Goal: Task Accomplishment & Management: Manage account settings

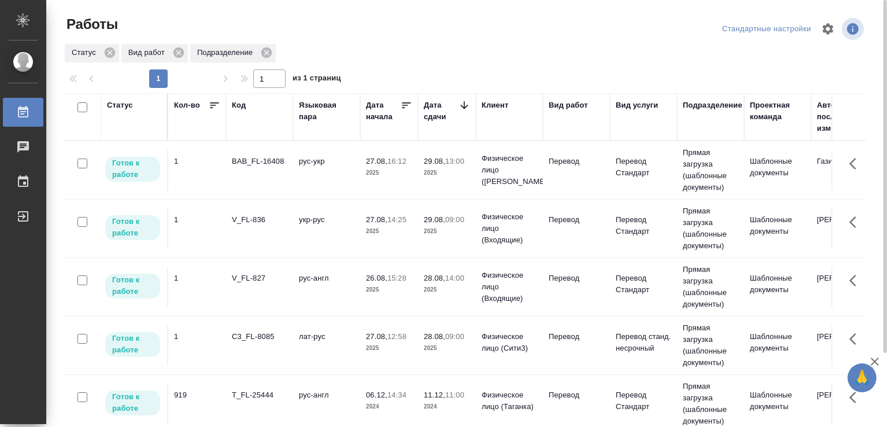
click at [421, 347] on td "28.08, 09:00 2025" at bounding box center [447, 345] width 58 height 40
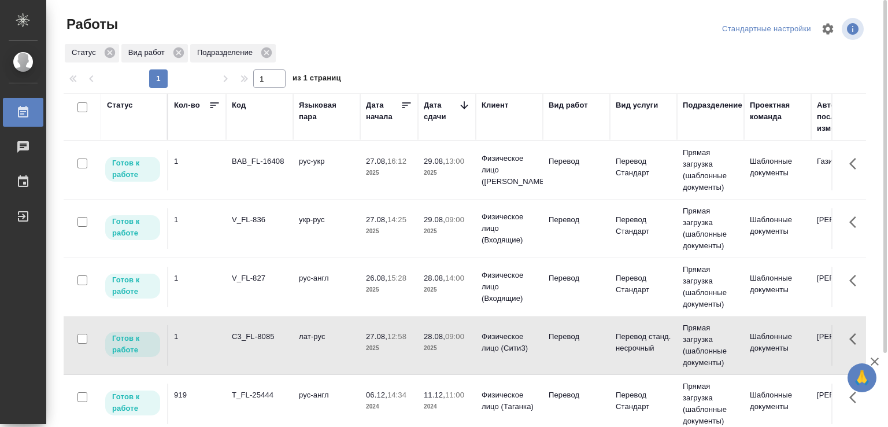
click at [355, 344] on td "лат-рус" at bounding box center [326, 345] width 67 height 40
click at [303, 274] on td "рус-англ" at bounding box center [326, 287] width 67 height 40
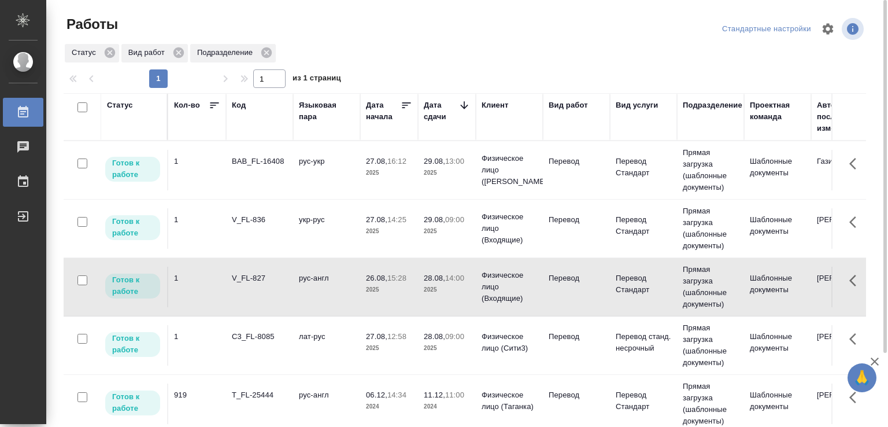
click at [303, 274] on td "рус-англ" at bounding box center [326, 287] width 67 height 40
click at [306, 332] on td "лат-рус" at bounding box center [326, 345] width 67 height 40
click at [306, 331] on td "лат-рус" at bounding box center [326, 345] width 67 height 40
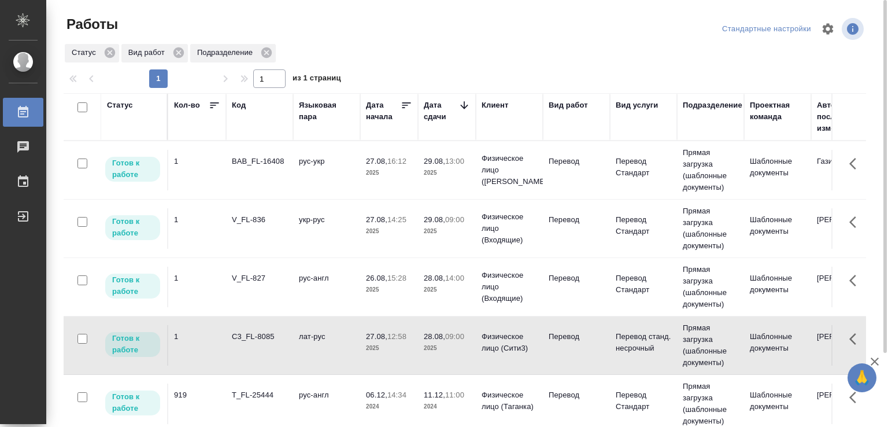
click at [292, 286] on td "V_FL-827" at bounding box center [259, 287] width 67 height 40
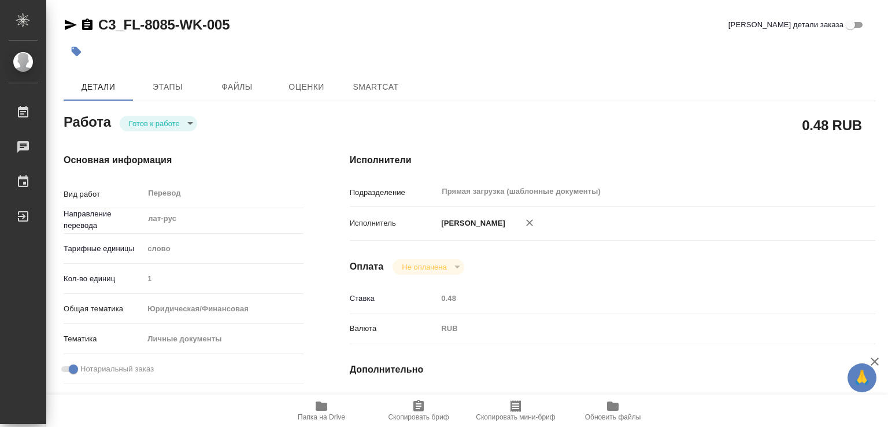
type textarea "x"
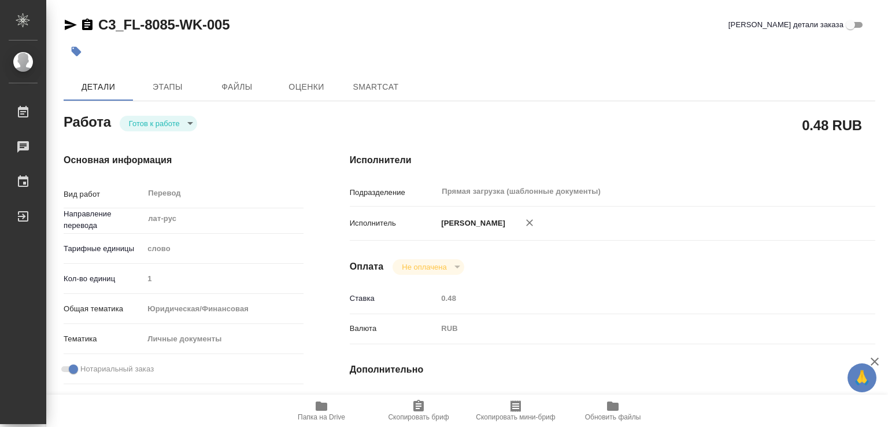
type textarea "x"
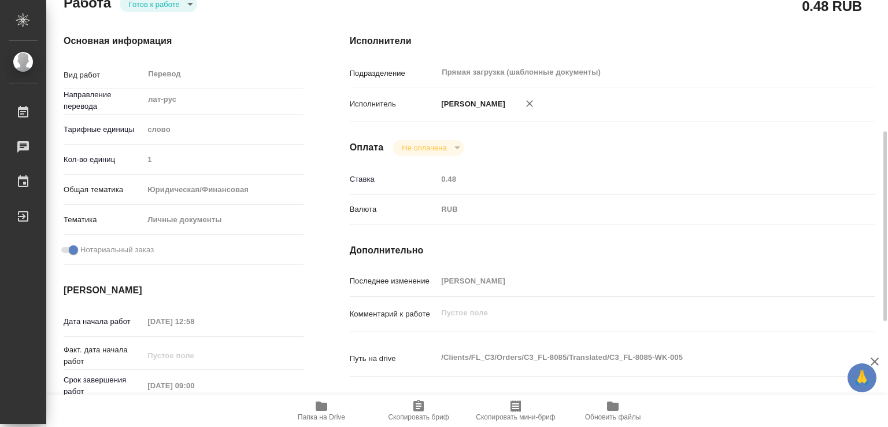
type textarea "x"
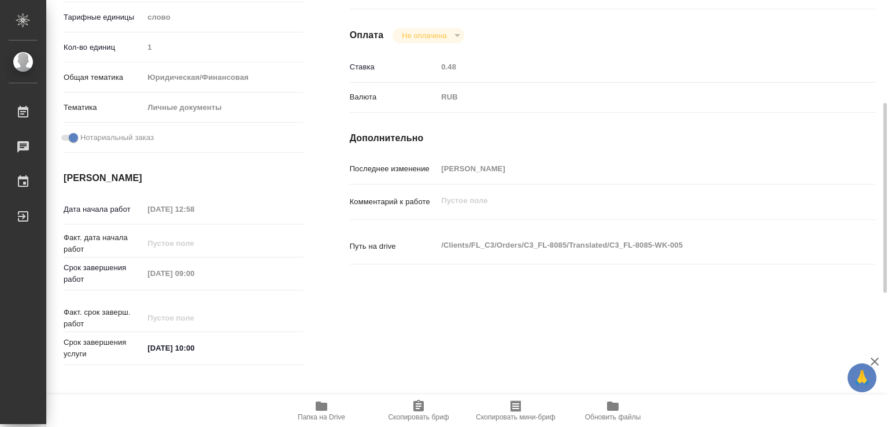
scroll to position [174, 0]
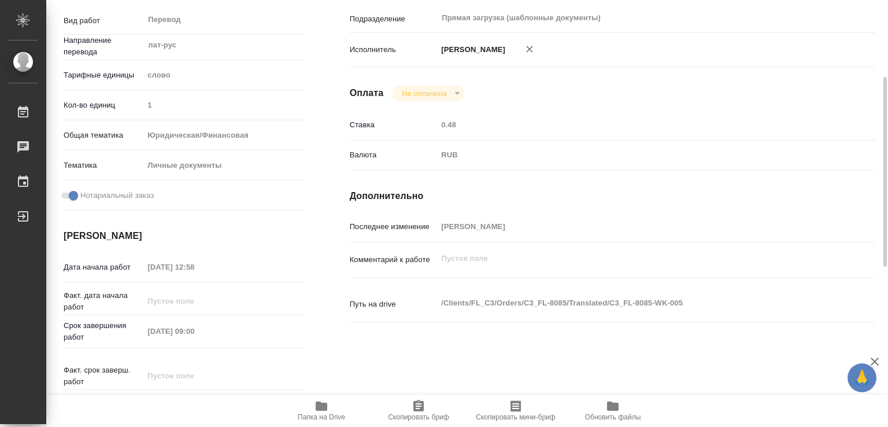
type textarea "x"
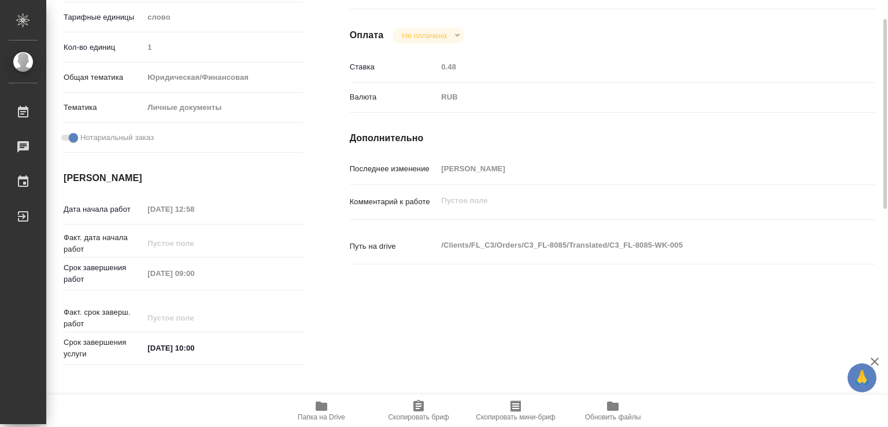
type textarea "x"
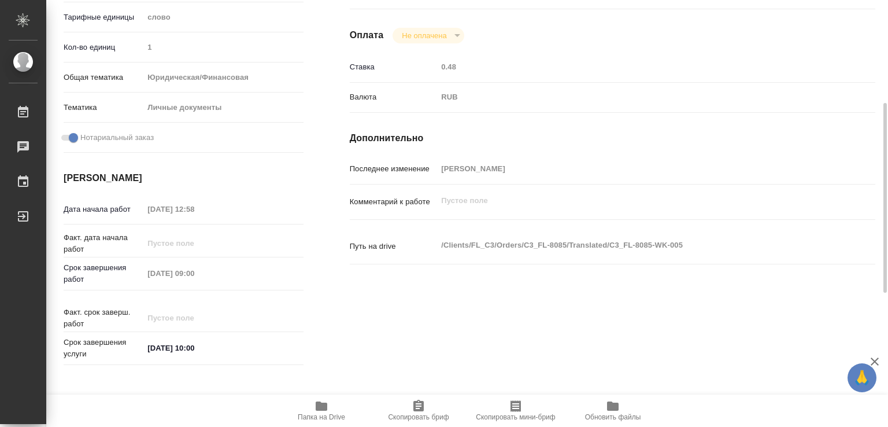
scroll to position [532, 0]
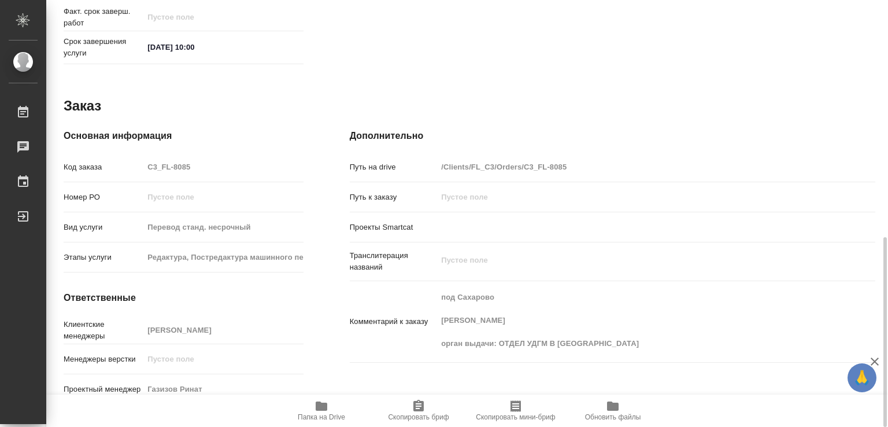
click at [328, 401] on icon "button" at bounding box center [322, 406] width 14 height 14
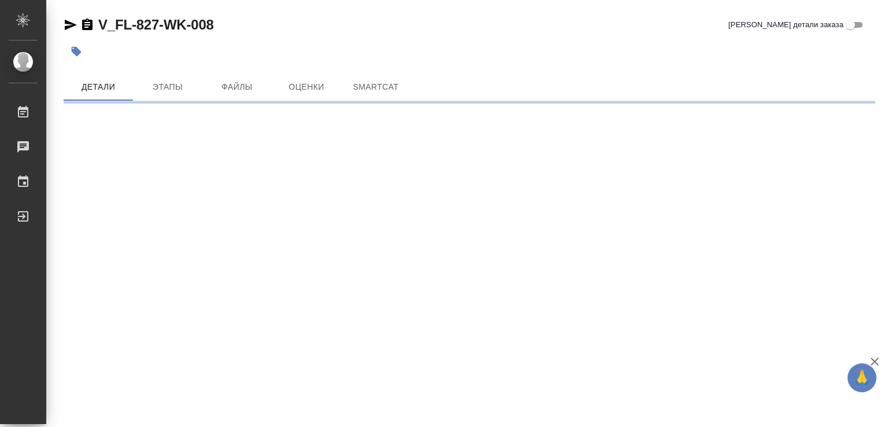
type textarea "x"
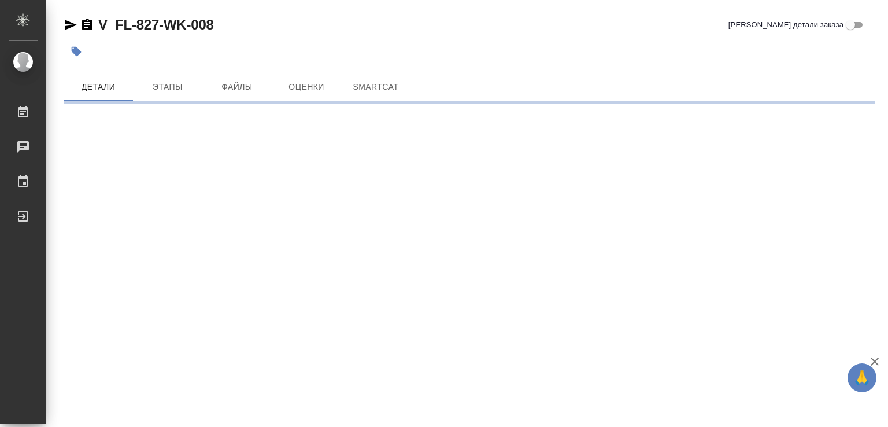
type textarea "x"
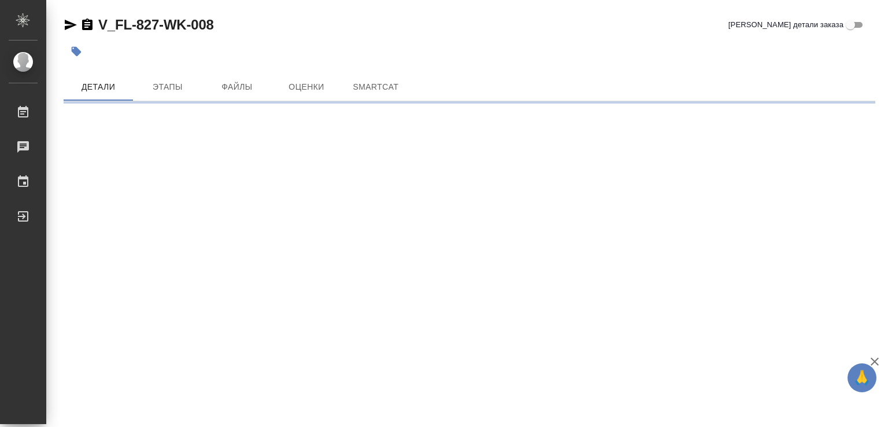
scroll to position [532, 0]
type textarea "x"
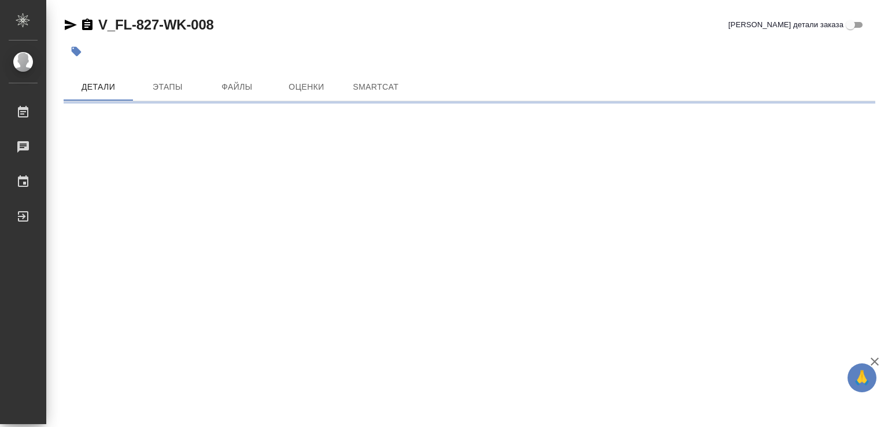
type textarea "x"
click icon "button"
type textarea "x"
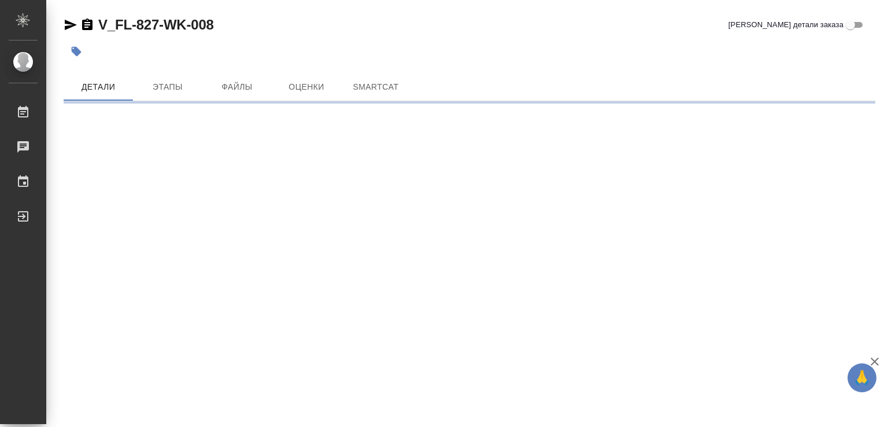
type textarea "x"
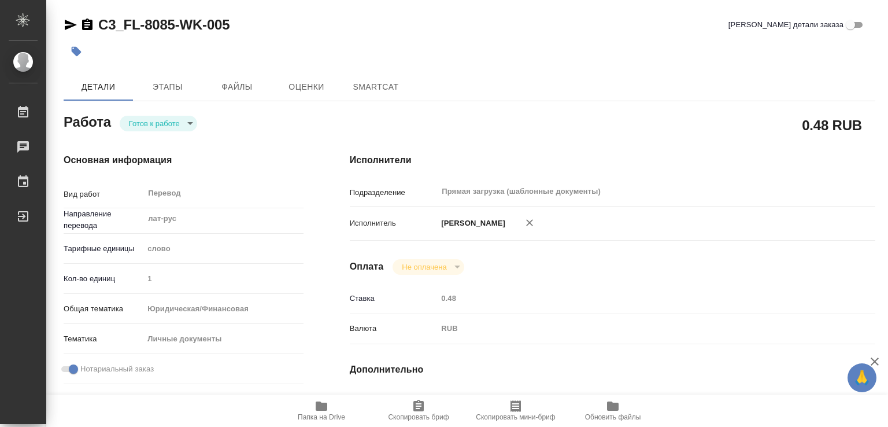
type textarea "x"
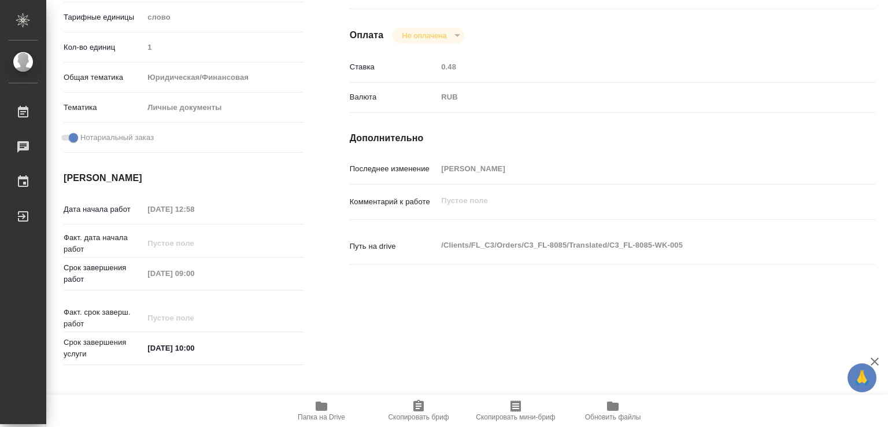
type textarea "x"
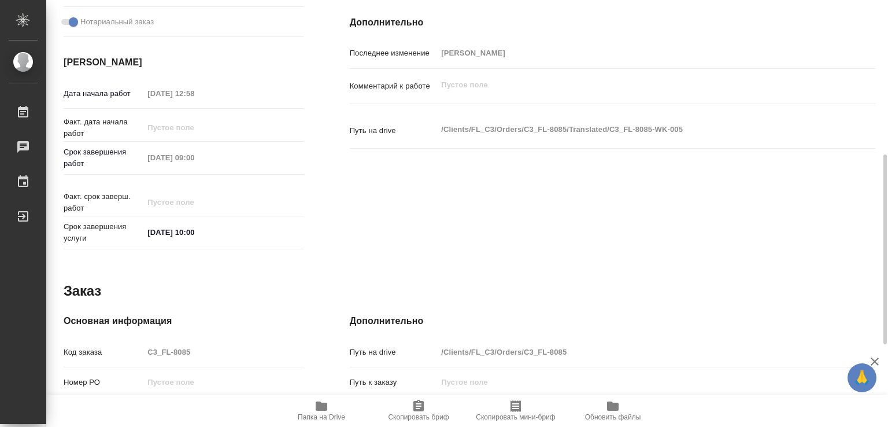
scroll to position [532, 0]
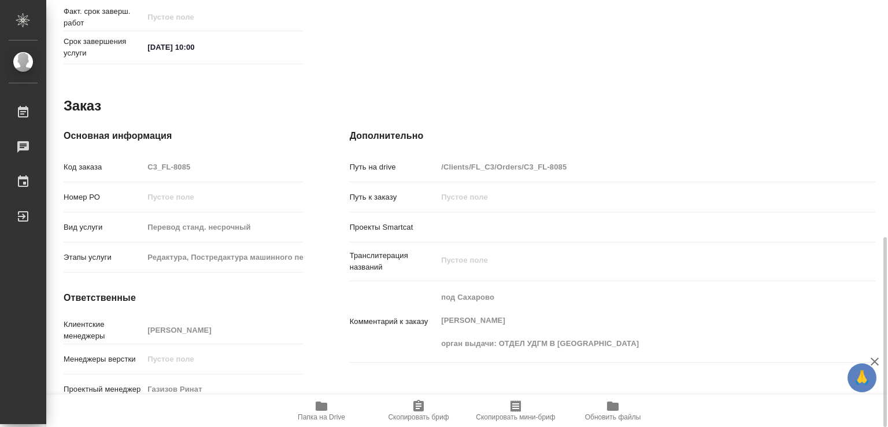
type textarea "x"
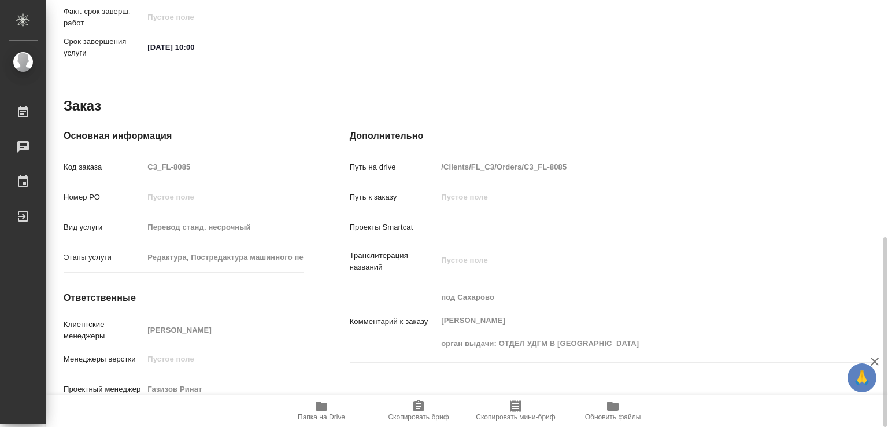
type textarea "x"
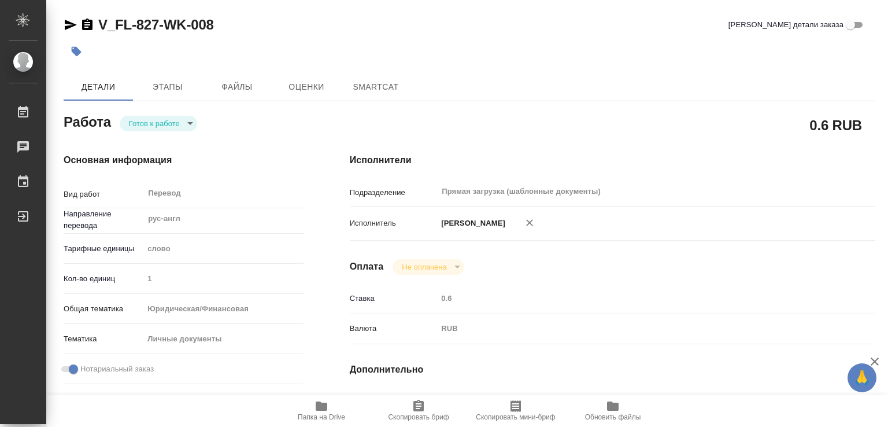
type textarea "x"
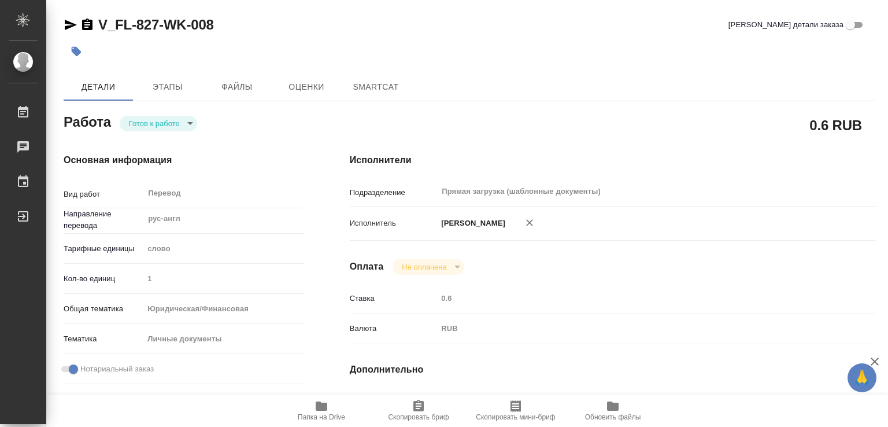
type textarea "x"
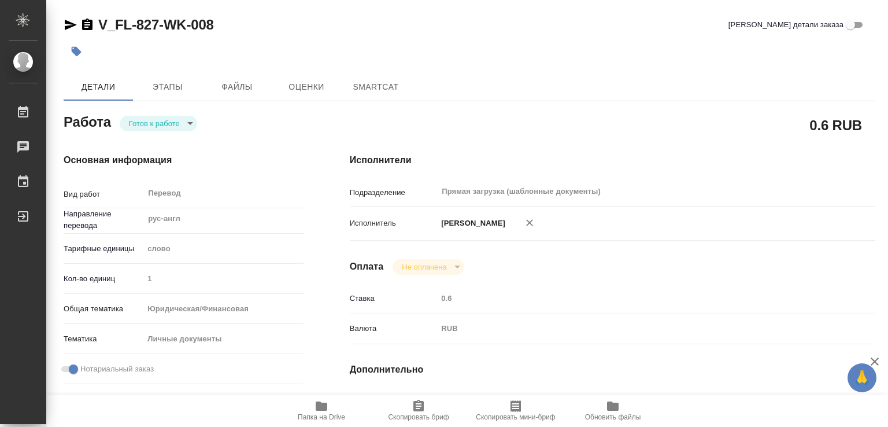
type textarea "x"
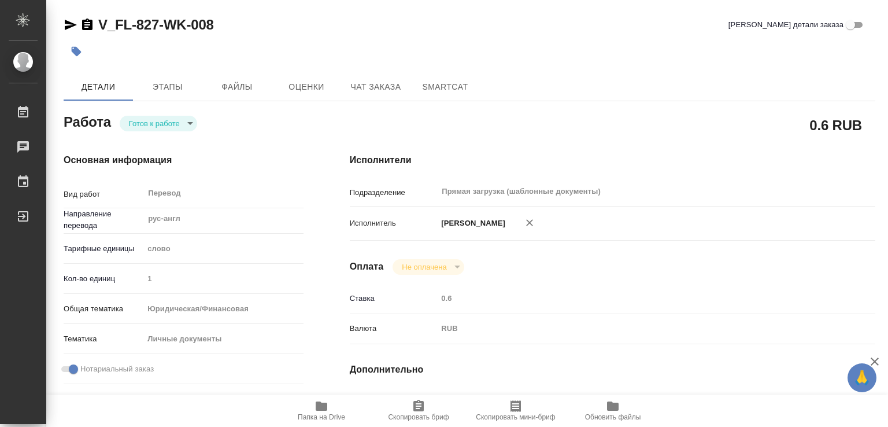
type textarea "x"
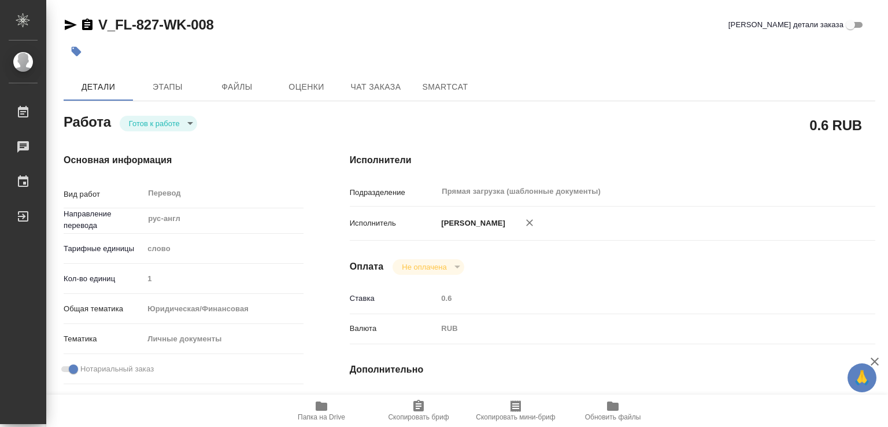
type textarea "x"
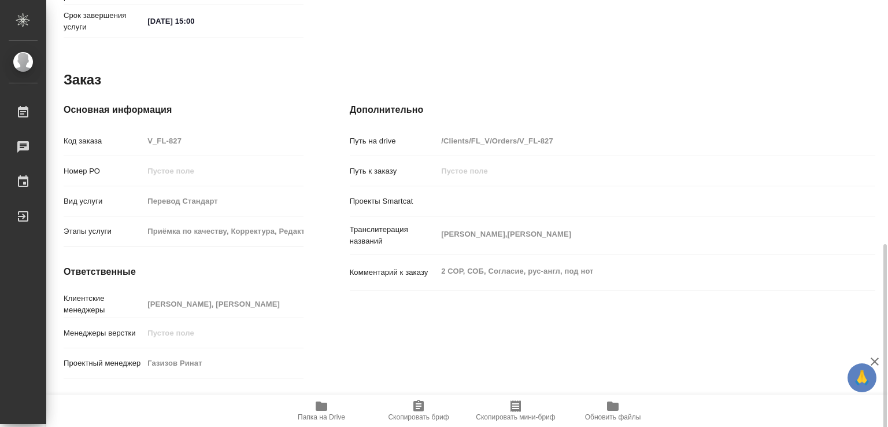
scroll to position [560, 0]
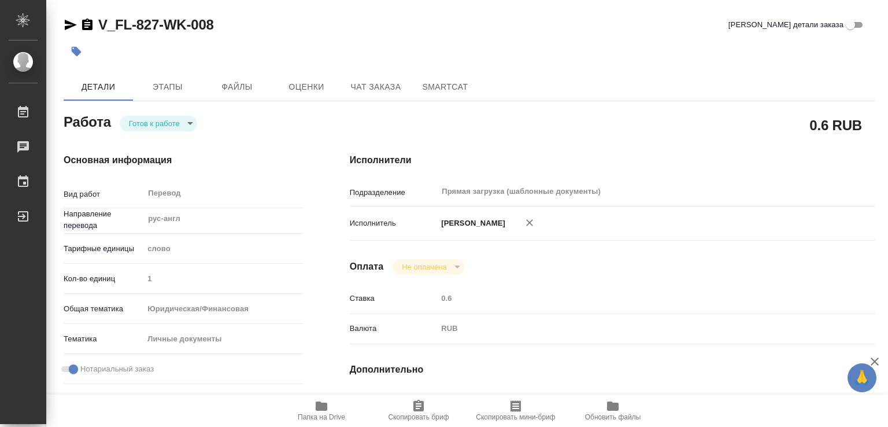
scroll to position [560, 0]
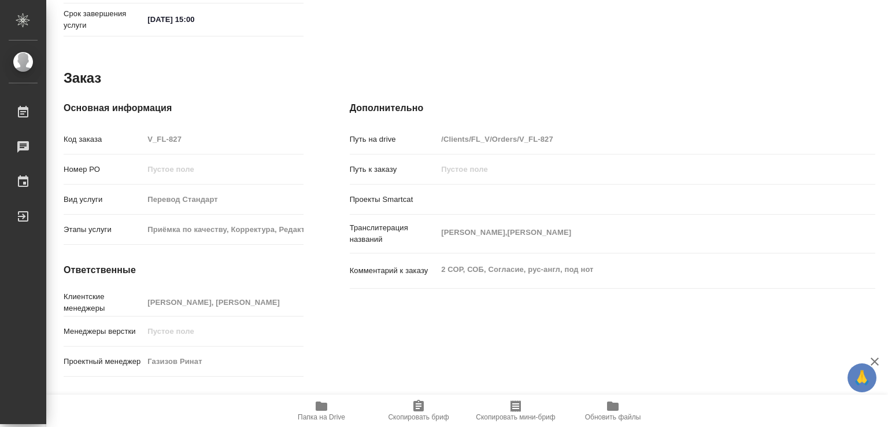
click at [345, 362] on div "Дополнительно Путь на drive /Clients/FL_V/Orders/V_FL-827 Путь к заказу Проекты…" at bounding box center [613, 241] width 572 height 326
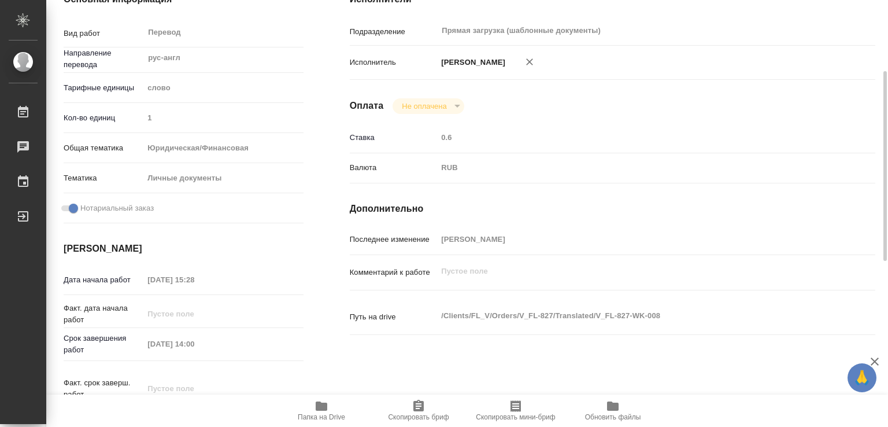
scroll to position [0, 0]
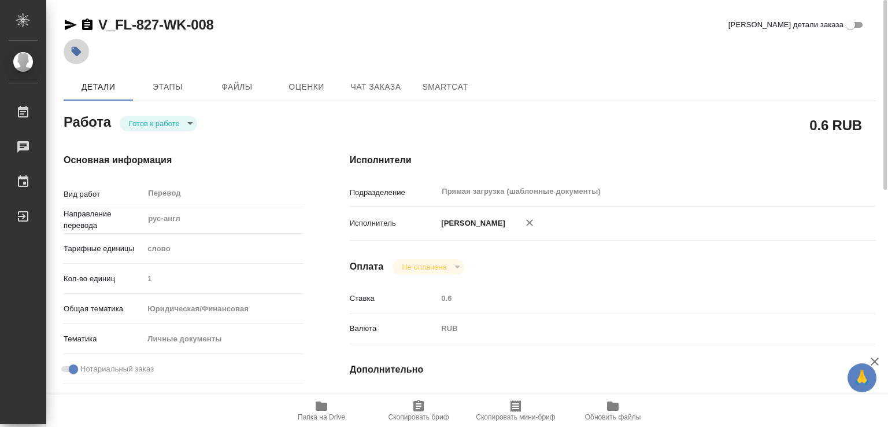
click at [69, 51] on button "button" at bounding box center [76, 51] width 25 height 25
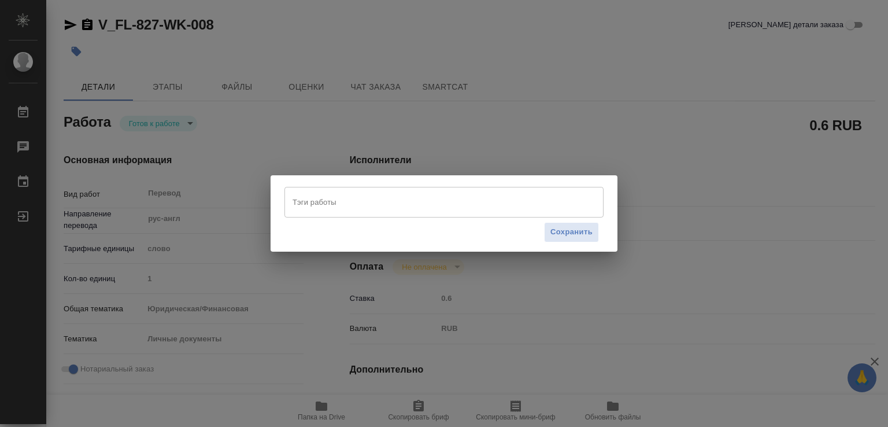
click at [320, 206] on input "Тэги работы" at bounding box center [433, 202] width 287 height 20
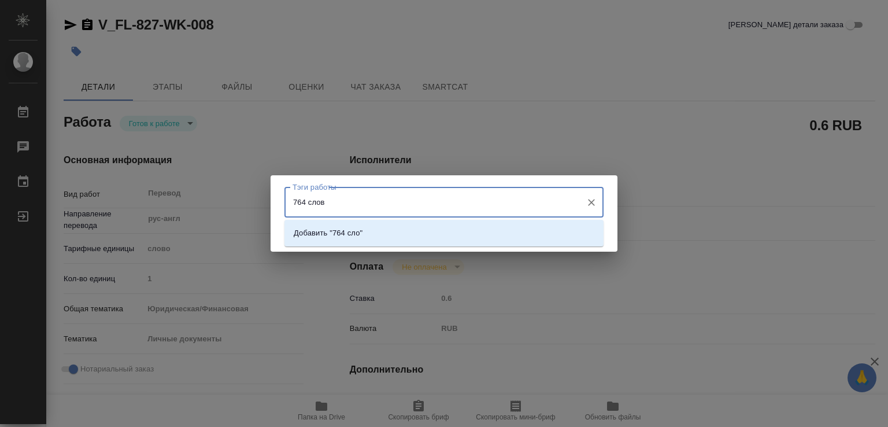
type input "764 слова"
click at [352, 229] on p "Добавить "764 слова"" at bounding box center [333, 233] width 78 height 12
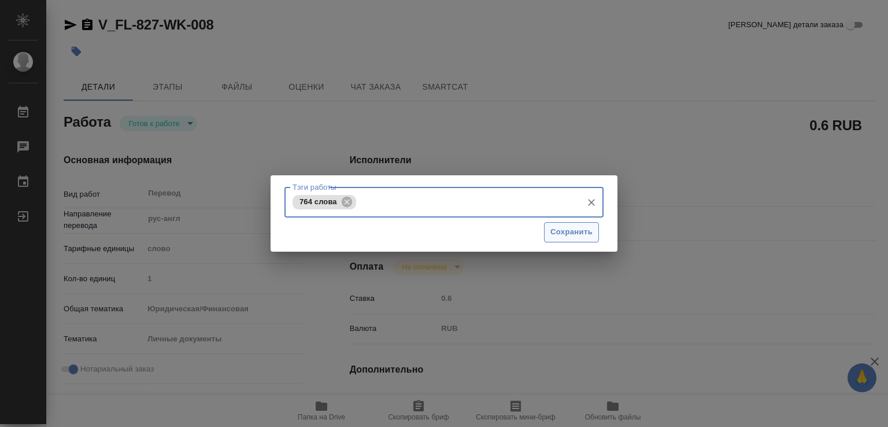
click at [580, 233] on span "Сохранить" at bounding box center [572, 232] width 42 height 13
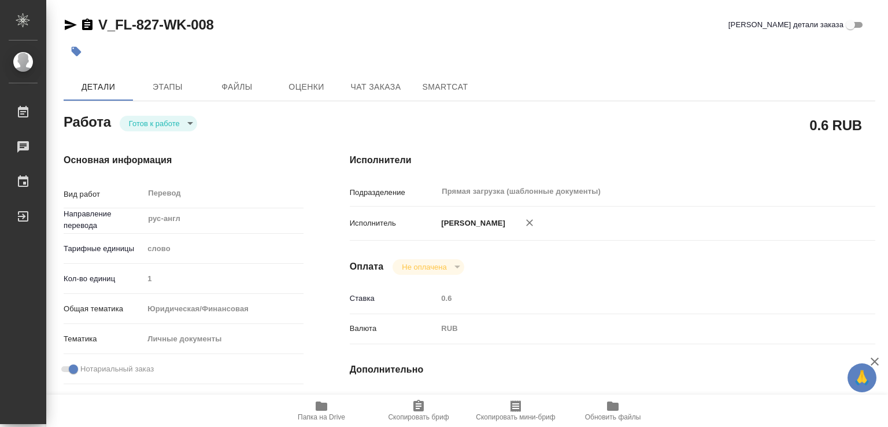
type input "readyForWork"
type input "рус-англ"
type input "5a8b1489cc6b4906c91bfd90"
type input "1"
type input "yr-fn"
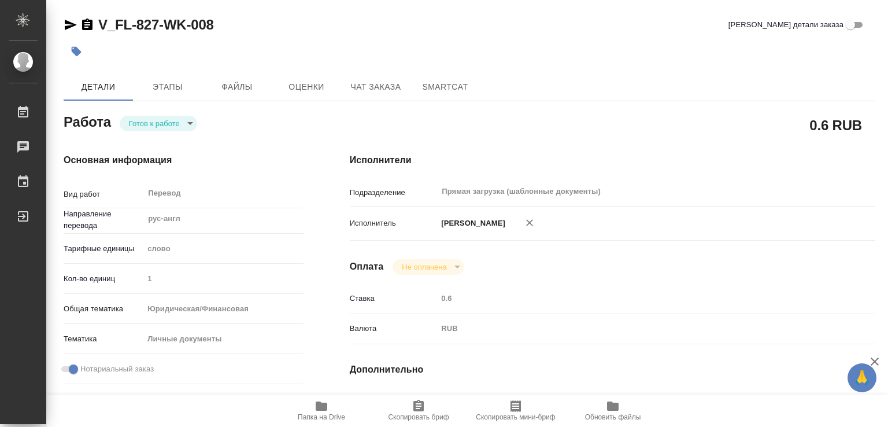
type input "5a8b8b956a9677013d343cfe"
checkbox input "true"
type input "26.08.2025 15:28"
type input "28.08.2025 14:00"
type input "28.08.2025 15:00"
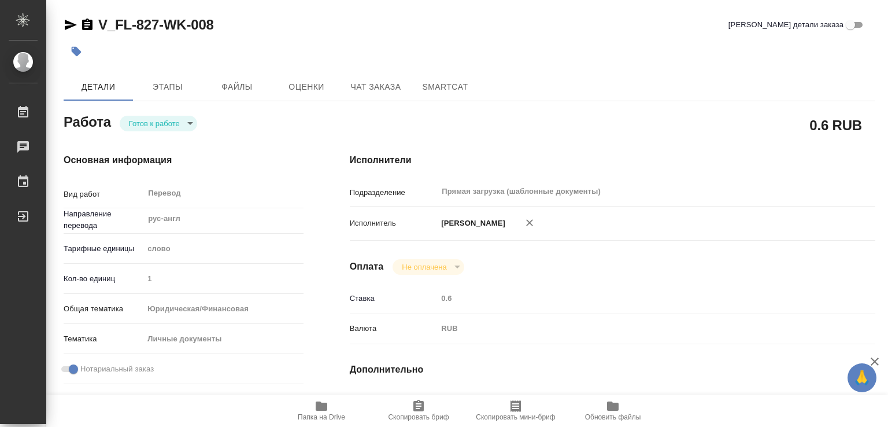
type input "Прямая загрузка (шаблонные документы)"
type input "notPayed"
type input "0.6"
type input "RUB"
type input "[PERSON_NAME]"
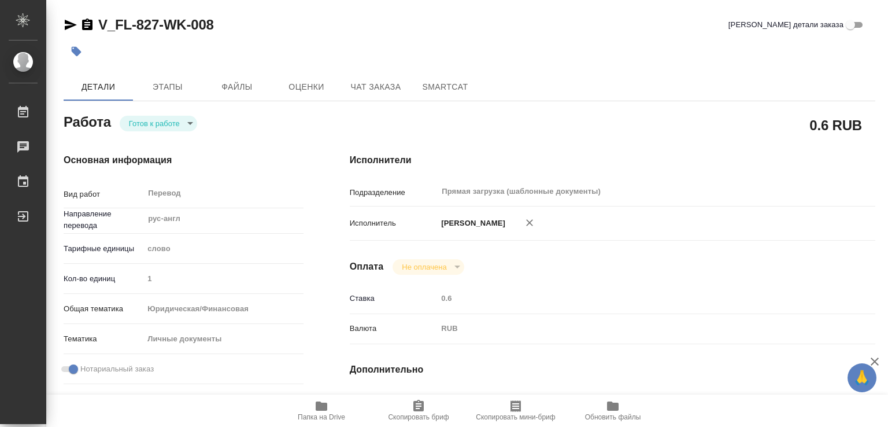
type input "V_FL-827"
type input "Перевод Стандарт"
type input "Приёмка по качеству, Корректура, Редактура, Постредактура машинного перевода, П…"
type input "Веселова Юлия, Касымов Тимур"
type input "/Clients/FL_V/Orders/V_FL-827"
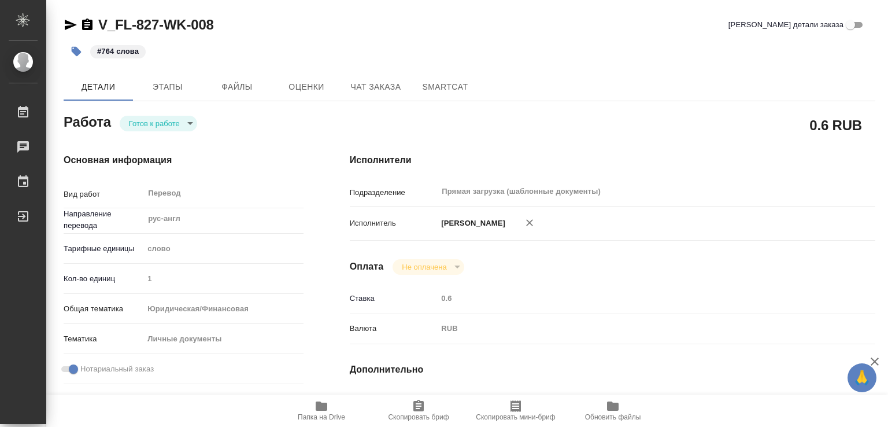
click at [319, 411] on icon "button" at bounding box center [322, 406] width 14 height 14
click at [163, 130] on body "🙏 .cls-1 fill:#fff; AWATERA Marchenko Daria Работы 0 Чаты График Выйти V_FL-827…" at bounding box center [444, 213] width 888 height 427
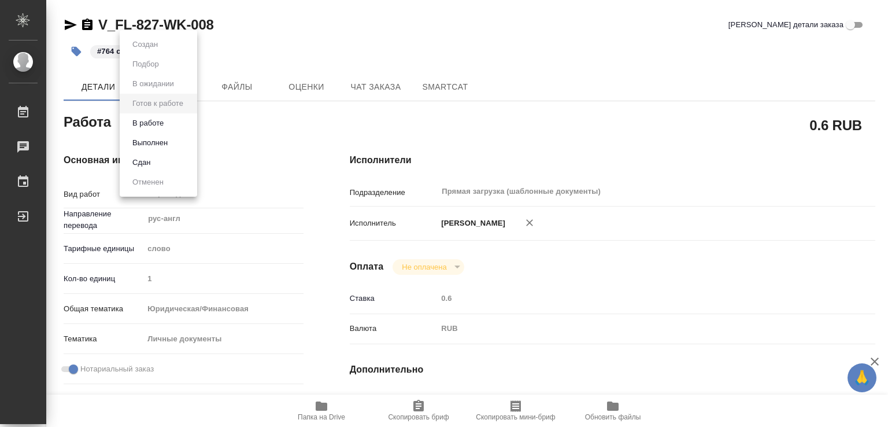
click at [168, 145] on button "Выполнен" at bounding box center [150, 143] width 42 height 13
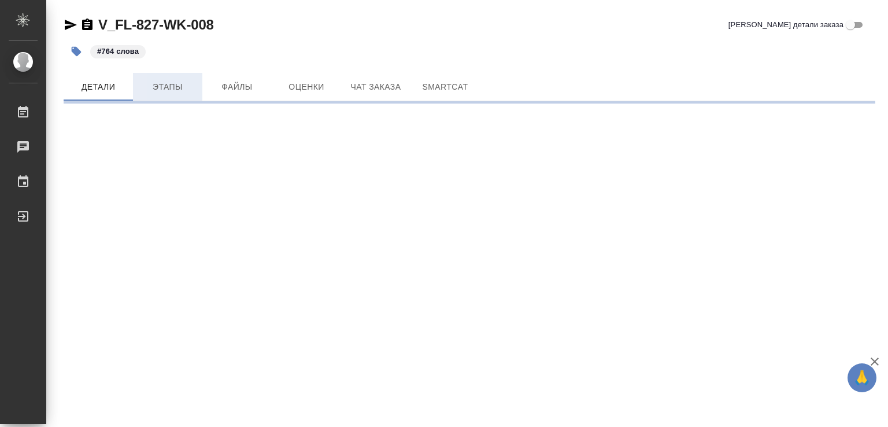
click at [154, 82] on span "Этапы" at bounding box center [168, 87] width 56 height 14
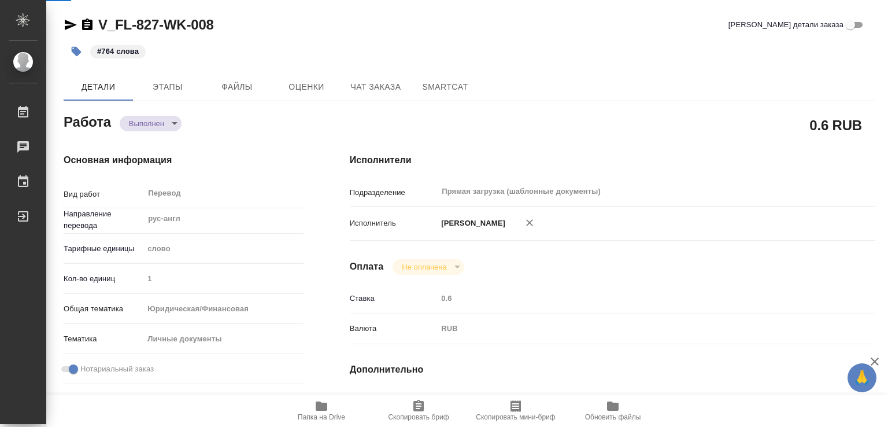
type textarea "x"
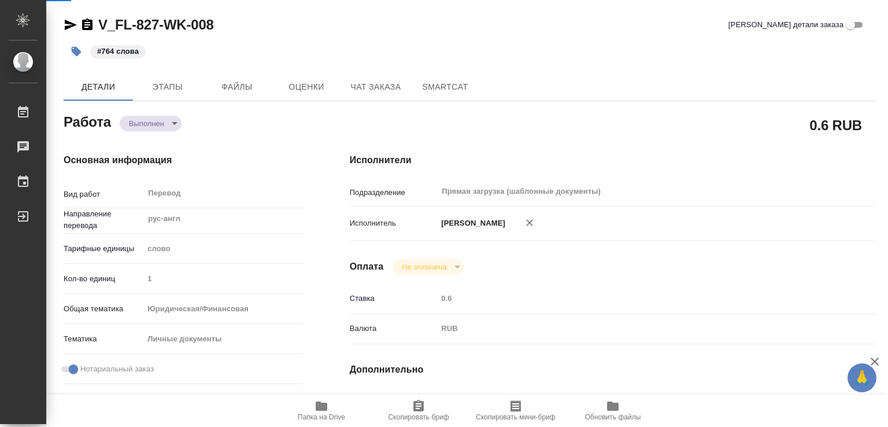
type textarea "x"
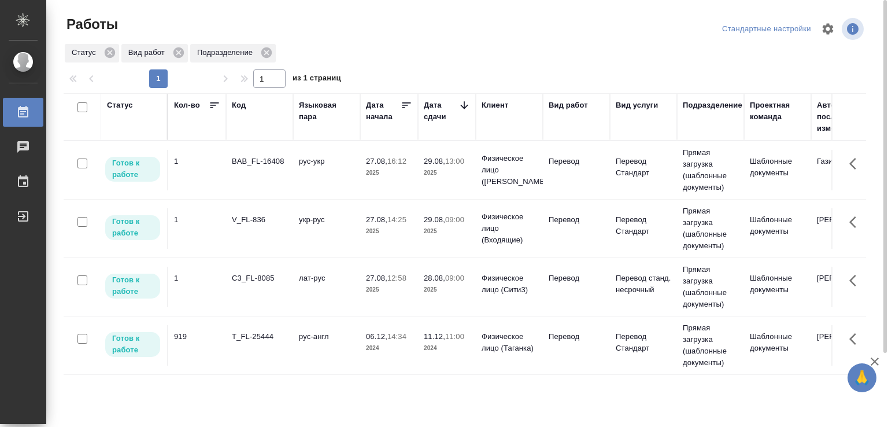
click at [313, 290] on td "лат-рус" at bounding box center [326, 287] width 67 height 40
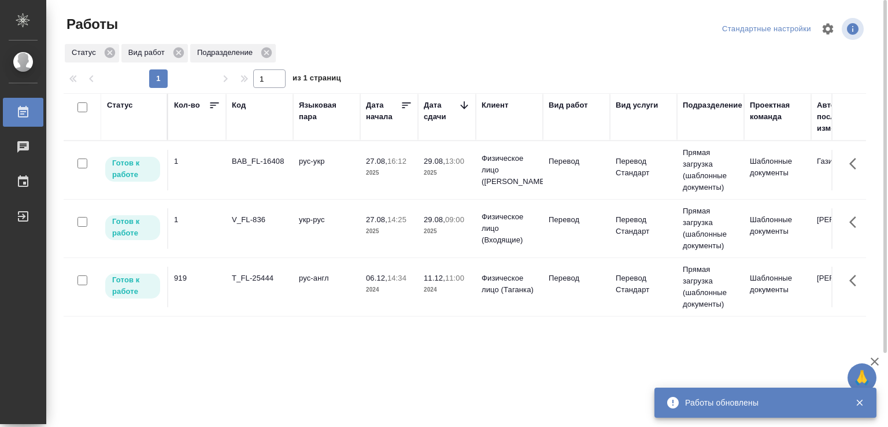
click at [313, 222] on td "укр-рус" at bounding box center [326, 228] width 67 height 40
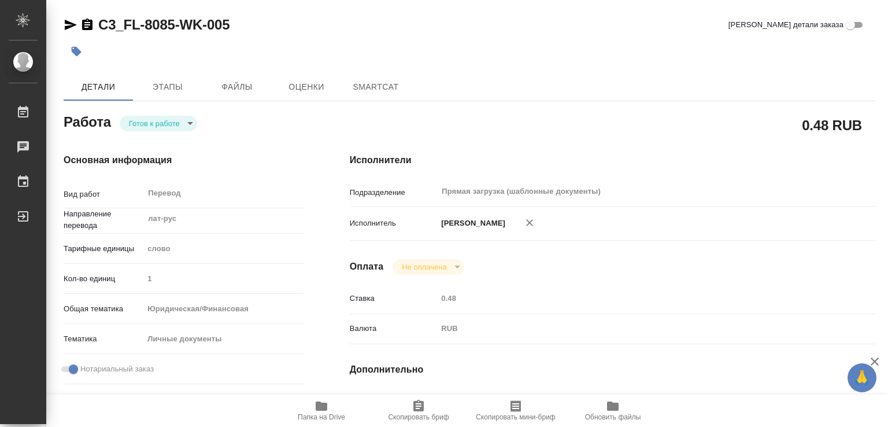
type textarea "x"
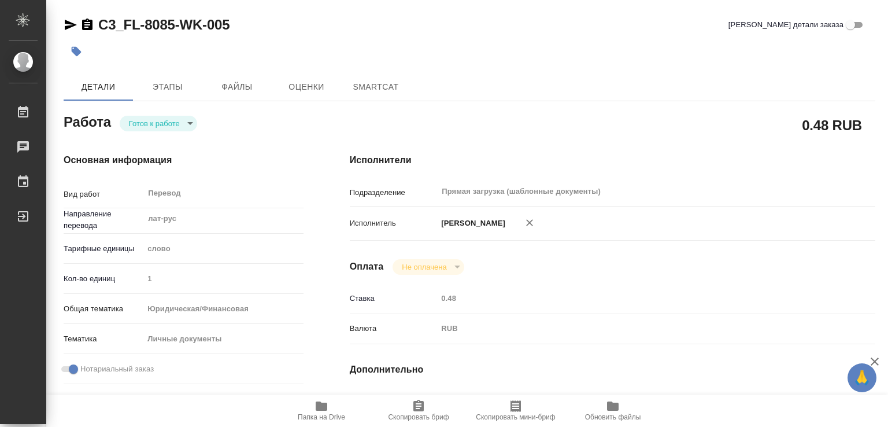
type textarea "x"
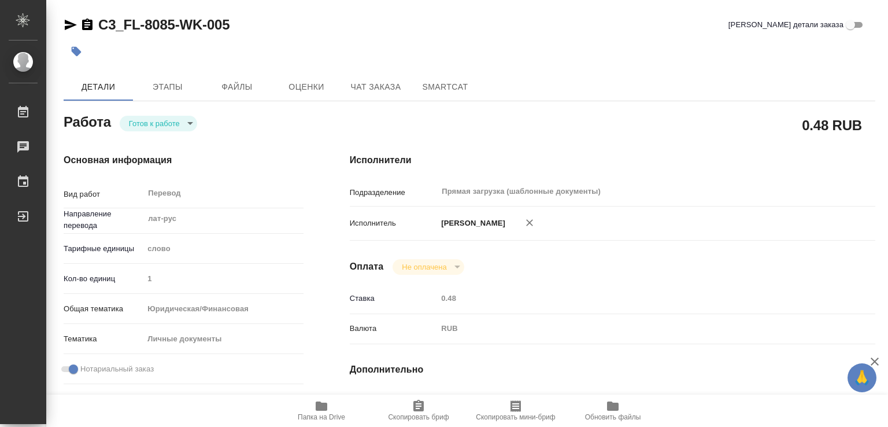
type textarea "x"
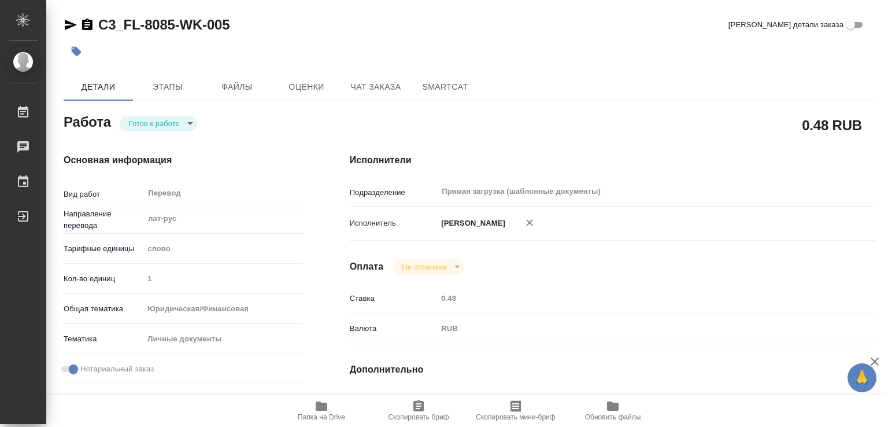
type textarea "x"
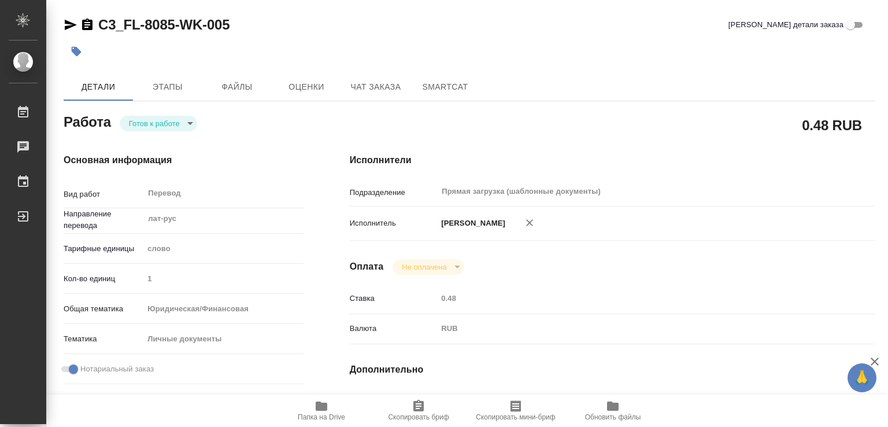
click at [329, 408] on span "Папка на Drive" at bounding box center [321, 410] width 83 height 22
click at [86, 51] on button "button" at bounding box center [76, 51] width 25 height 25
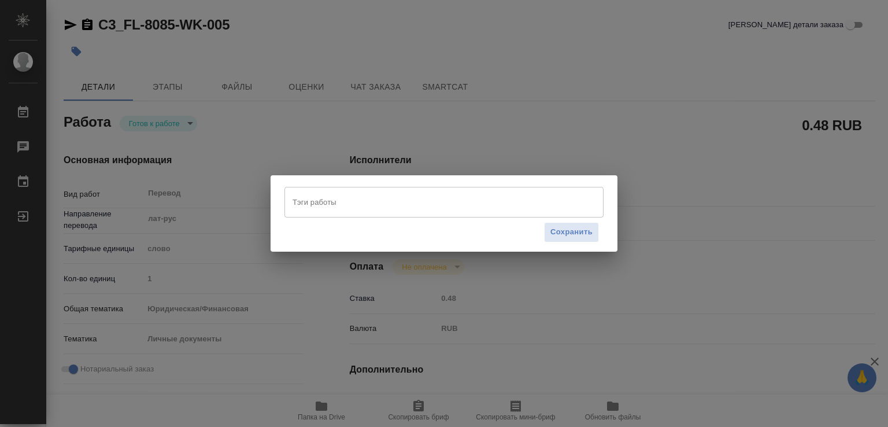
click at [346, 201] on input "Тэги работы" at bounding box center [433, 202] width 287 height 20
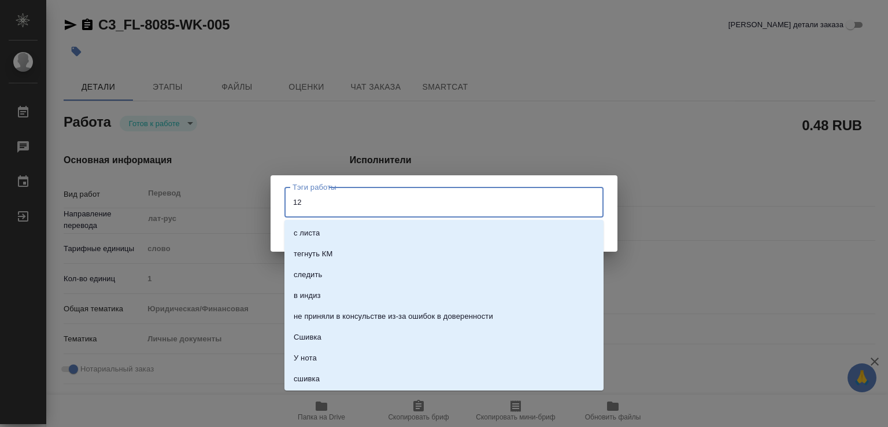
type input "125"
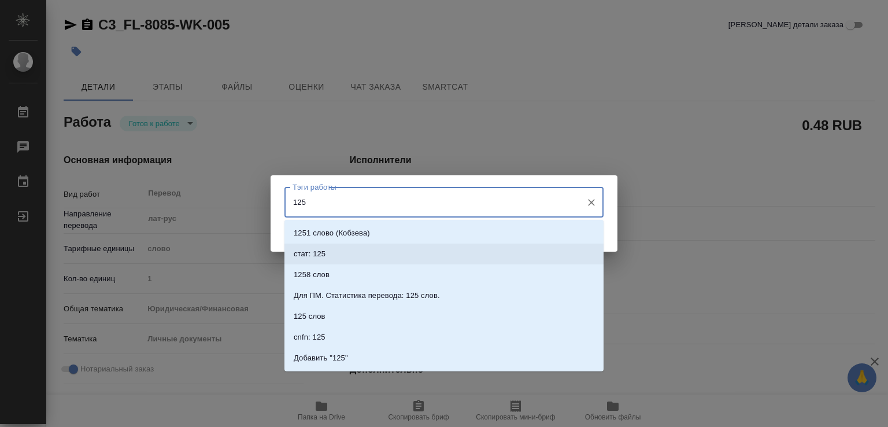
click at [334, 249] on li "стат: 125" at bounding box center [444, 254] width 319 height 21
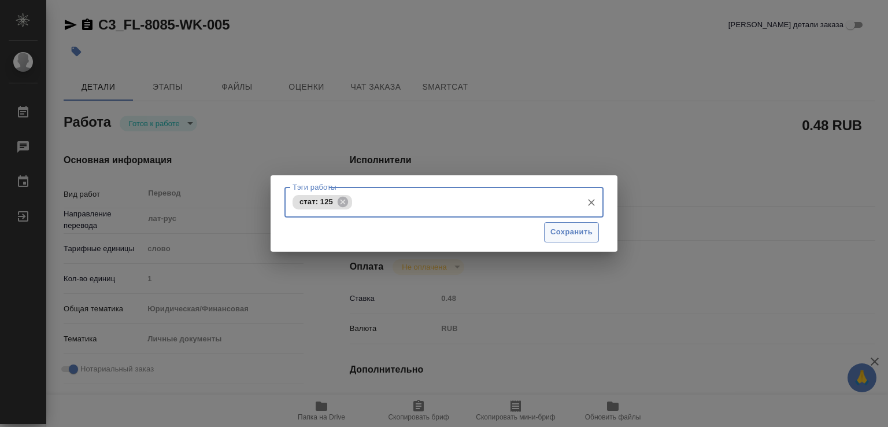
click at [577, 232] on span "Сохранить" at bounding box center [572, 232] width 42 height 13
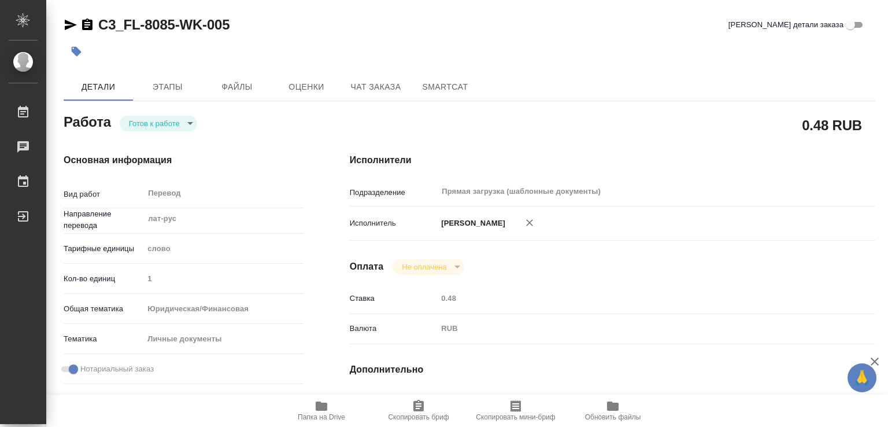
type input "readyForWork"
type textarea "Перевод"
type textarea "x"
type input "лат-рус"
type input "5a8b1489cc6b4906c91bfd90"
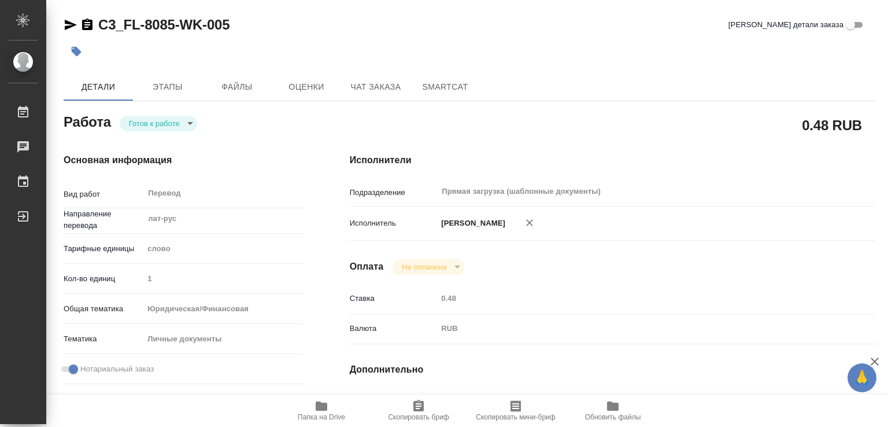
type input "1"
type input "yr-fn"
type input "5a8b8b956a9677013d343cfe"
checkbox input "true"
type input "27.08.2025 12:58"
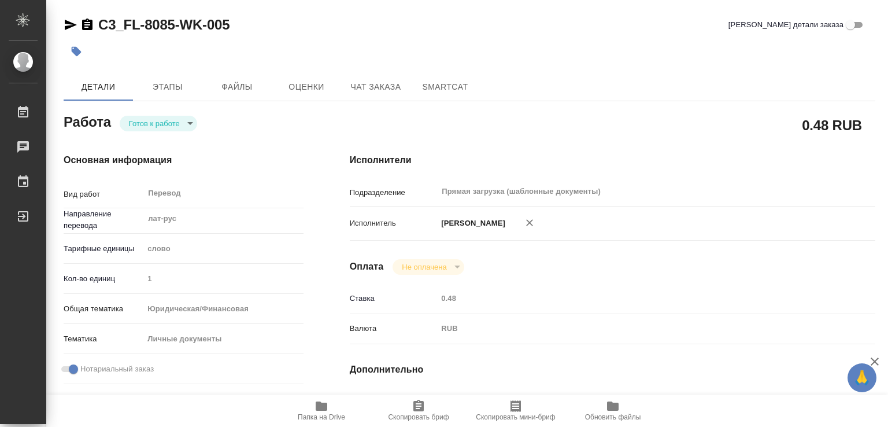
type input "28.08.2025 09:00"
type input "28.08.2025 10:00"
type input "Прямая загрузка (шаблонные документы)"
type input "notPayed"
type input "0.48"
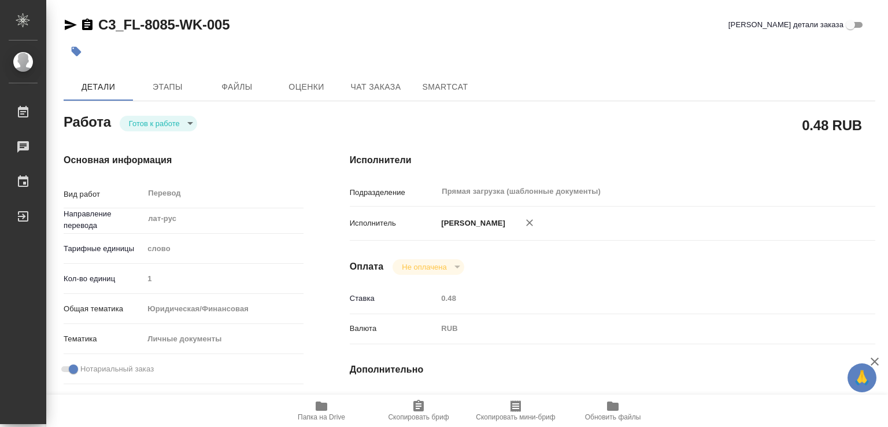
type input "RUB"
type input "[PERSON_NAME]"
type textarea "x"
type textarea "/Clients/FL_C3/Orders/C3_FL-8085/Translated/C3_FL-8085-WK-005"
type textarea "x"
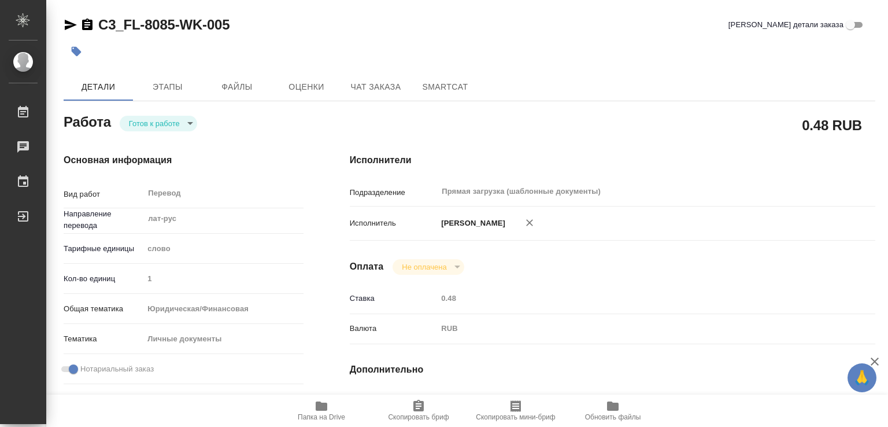
type input "C3_FL-8085"
type input "Перевод станд. несрочный"
type input "Редактура, Постредактура машинного перевода, Перевод, Корректура, Приёмка по ка…"
type input "Ильина Екатерина"
type input "/Clients/FL_C3/Orders/C3_FL-8085"
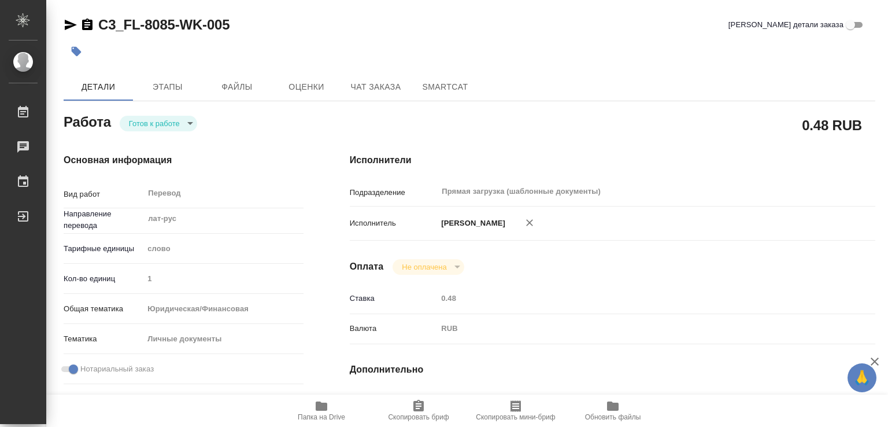
type textarea "x"
type textarea "под Сахарово ЖУЙКОВС СТАНИСЛАВС орган выдачи: ОТДЕЛ УДГМ В ЦЕСИСЕ"
type textarea "x"
click at [161, 84] on span "Этапы" at bounding box center [168, 87] width 56 height 14
type textarea "x"
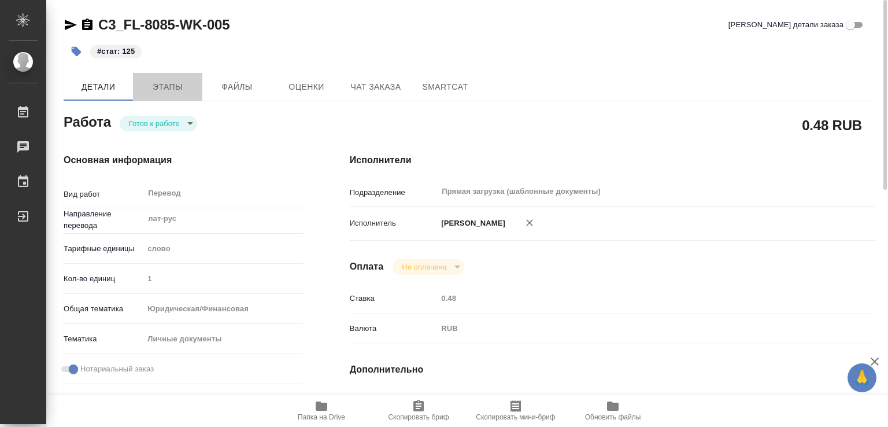
type textarea "x"
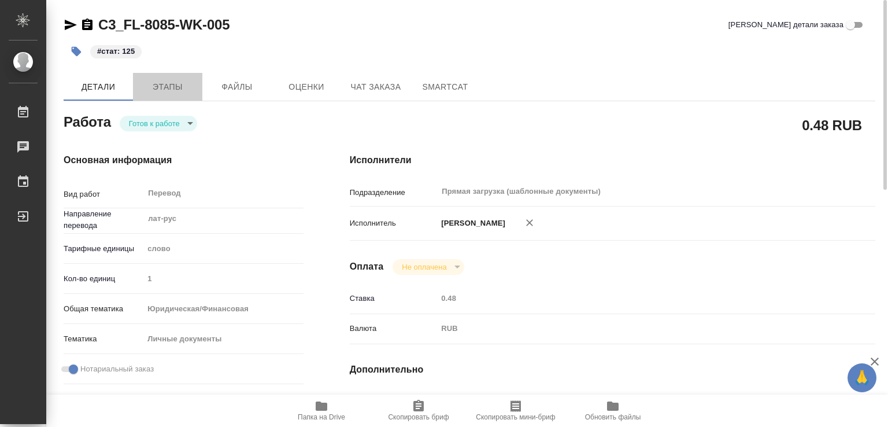
type textarea "x"
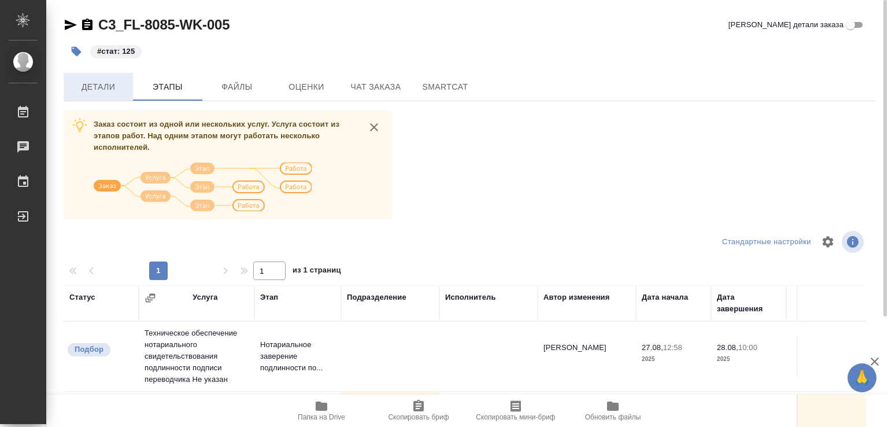
click at [105, 93] on span "Детали" at bounding box center [99, 87] width 56 height 14
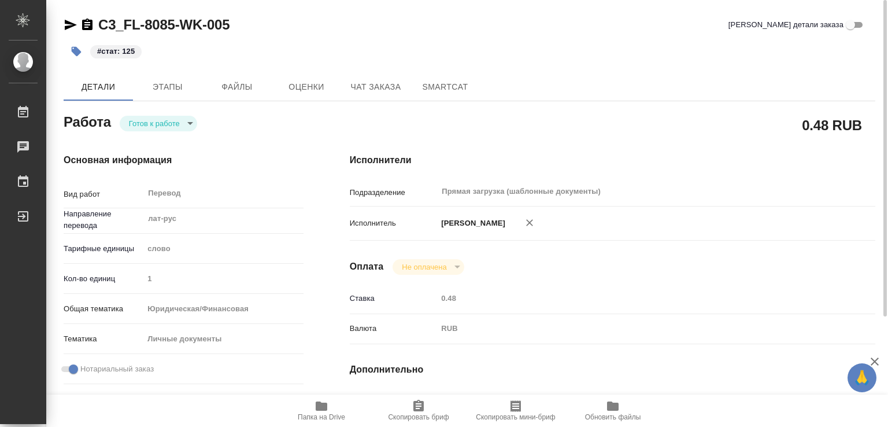
type textarea "x"
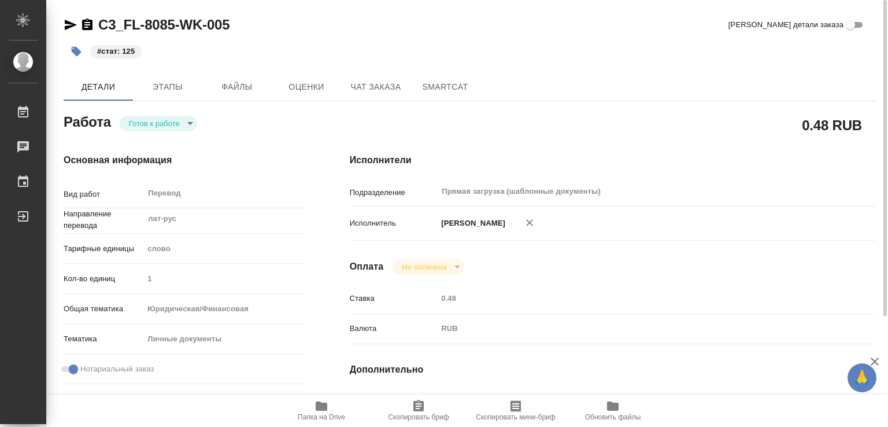
type textarea "x"
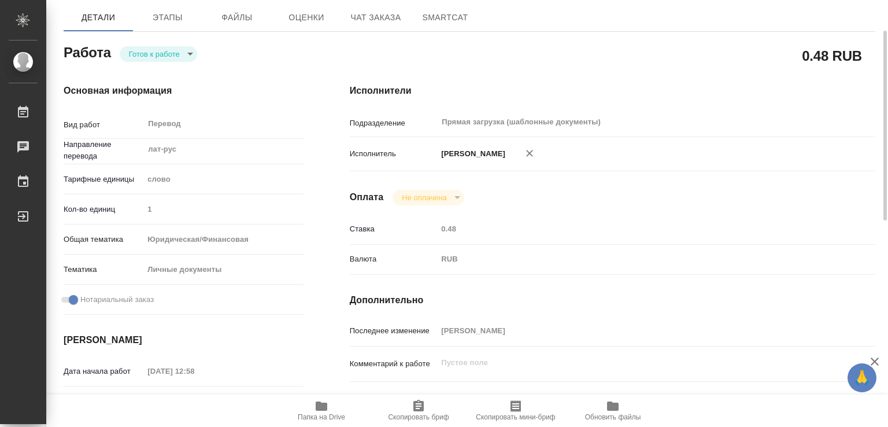
scroll to position [12, 0]
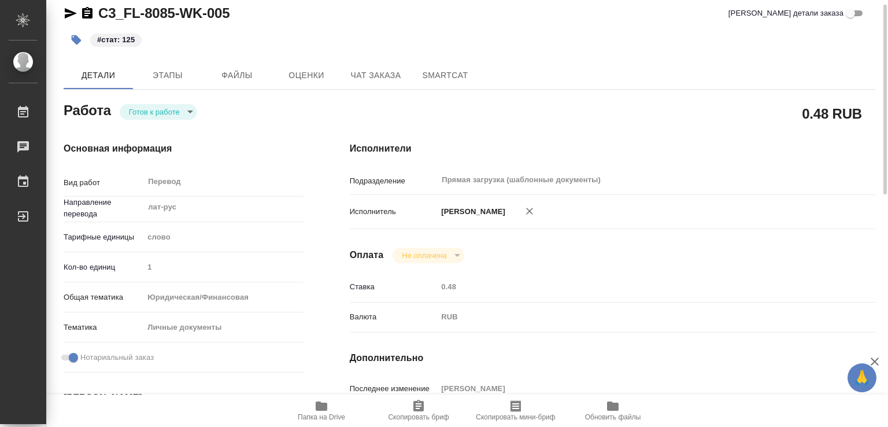
click at [157, 112] on body "🙏 .cls-1 fill:#fff; AWATERA Marchenko Daria Работы 0 Чаты График Выйти C3_FL-80…" at bounding box center [444, 213] width 888 height 427
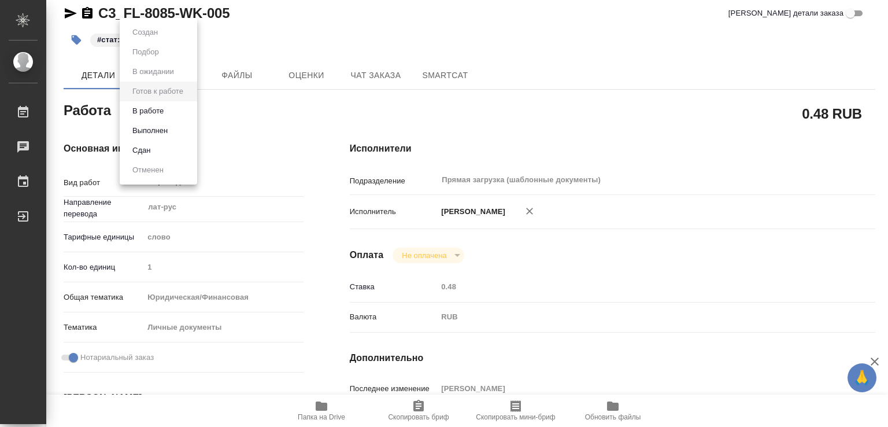
click at [167, 128] on button "Выполнен" at bounding box center [150, 130] width 42 height 13
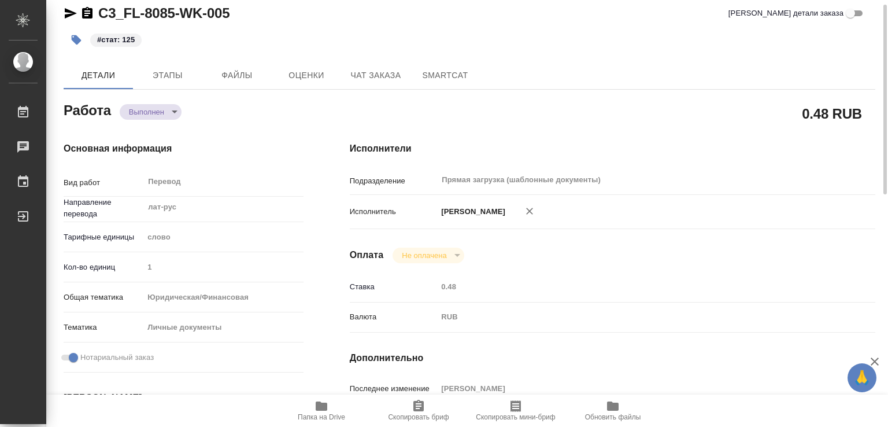
type textarea "x"
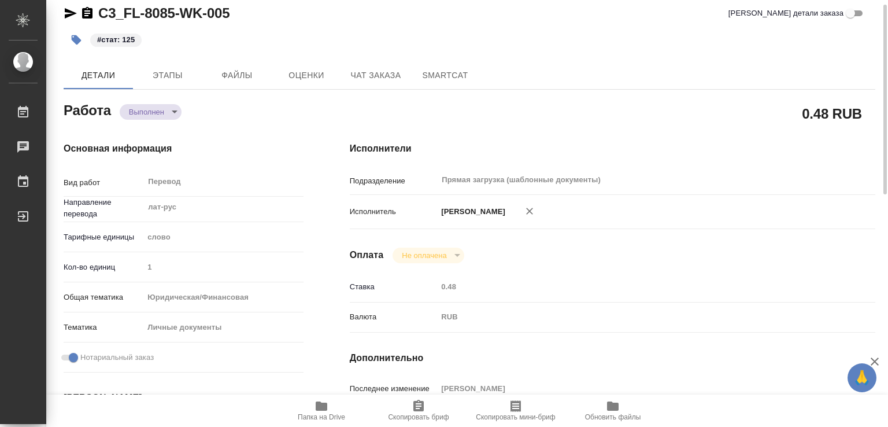
type textarea "x"
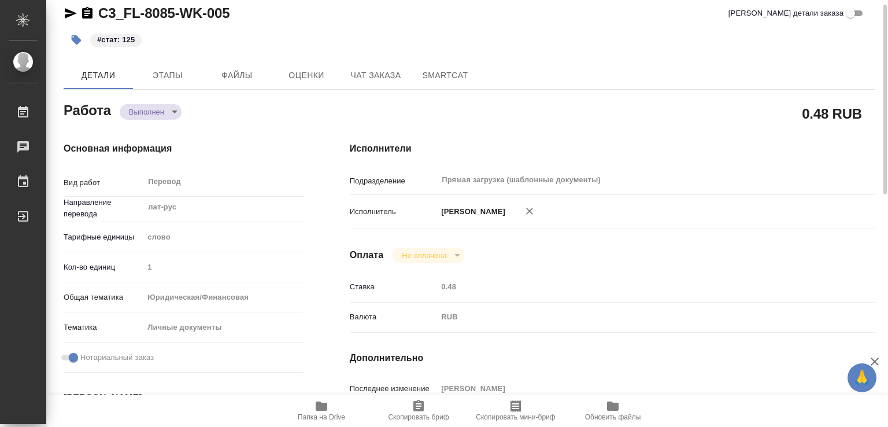
type textarea "x"
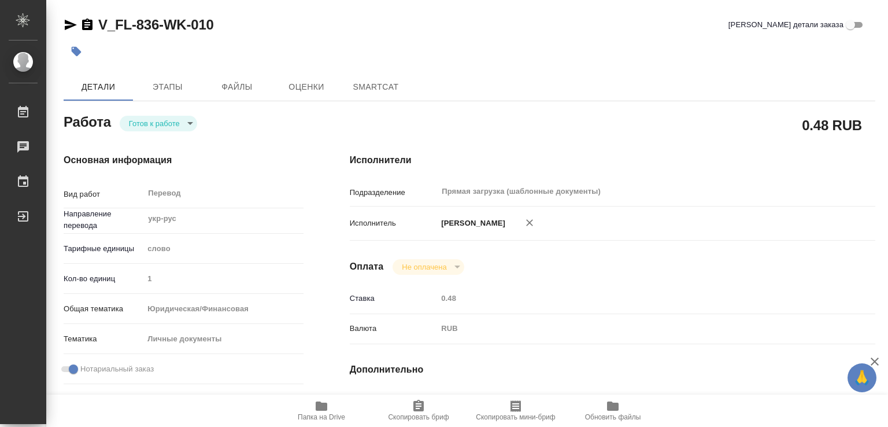
type textarea "x"
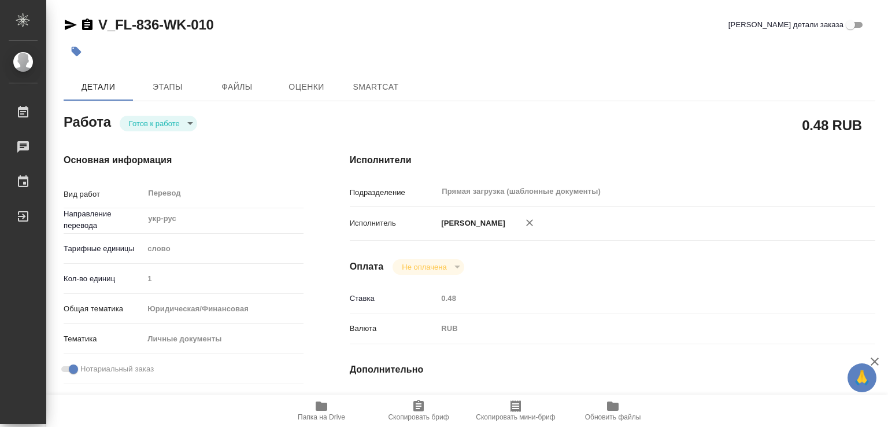
type textarea "x"
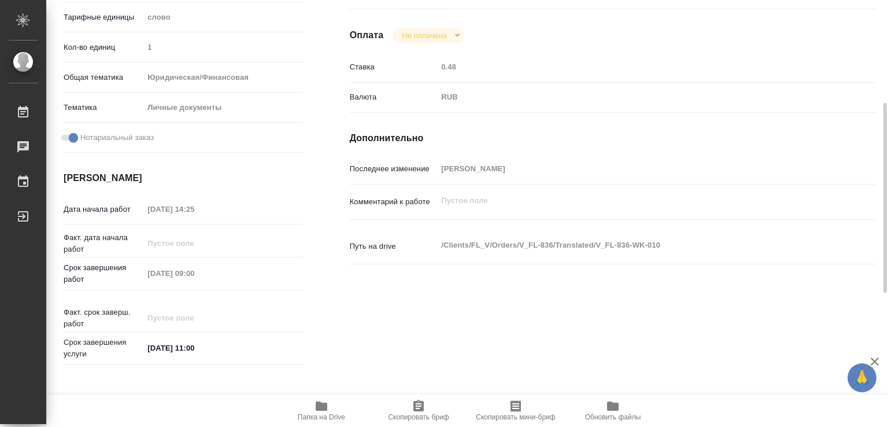
scroll to position [532, 0]
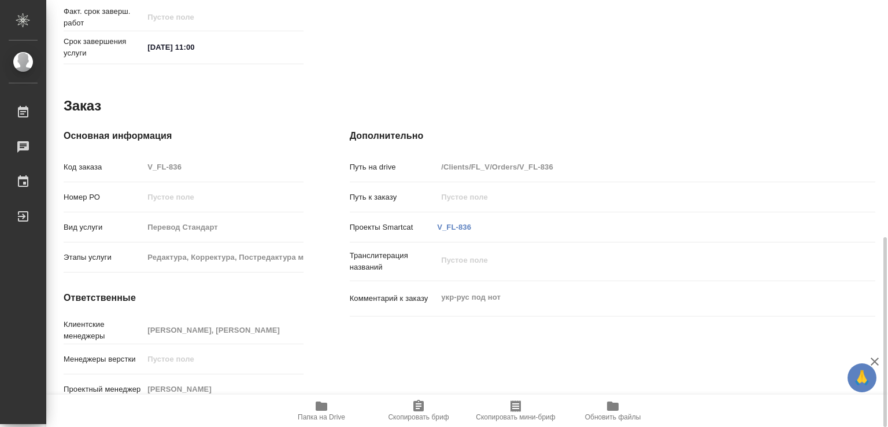
type textarea "x"
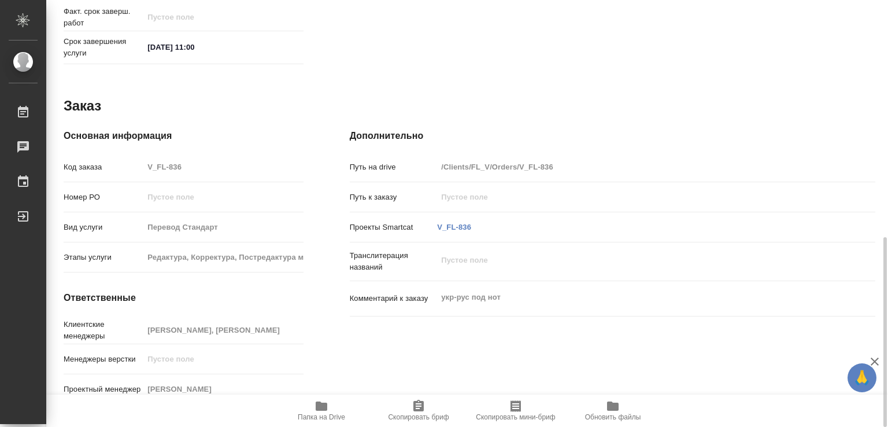
click at [324, 404] on icon "button" at bounding box center [322, 405] width 12 height 9
type textarea "x"
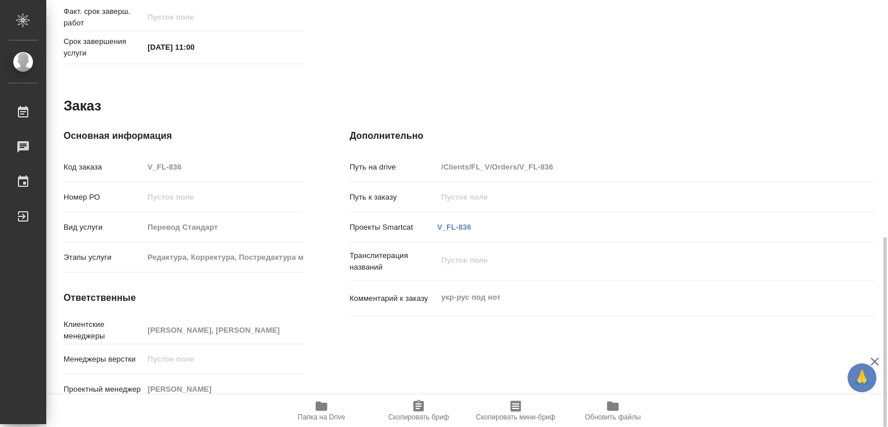
type textarea "x"
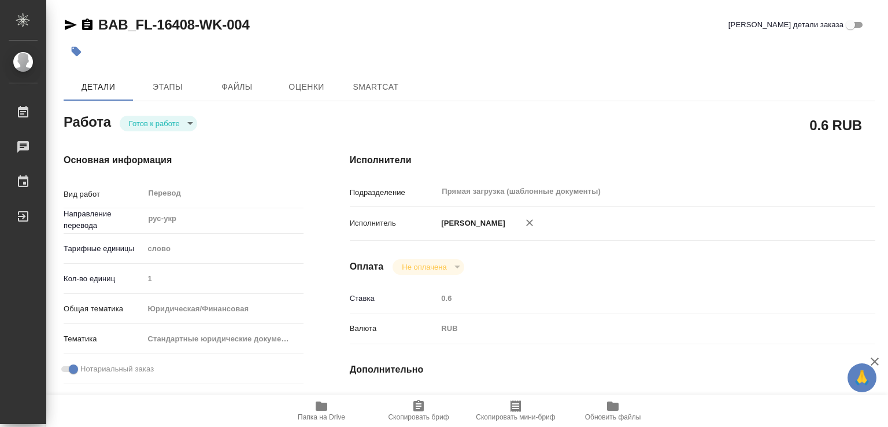
type textarea "x"
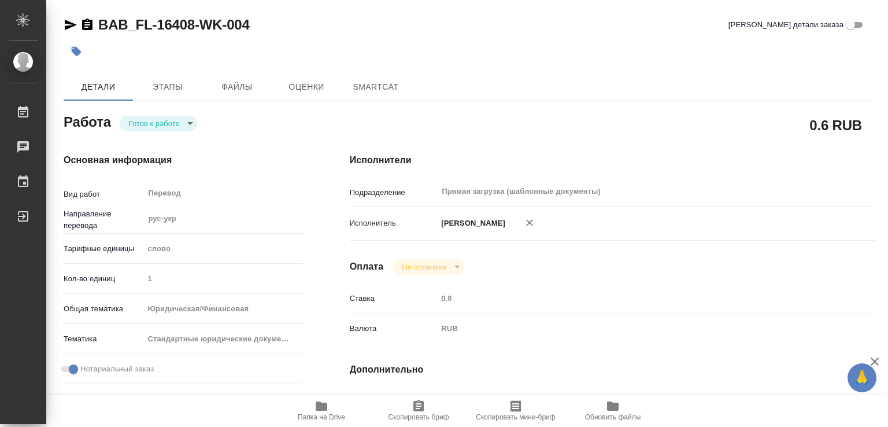
type textarea "x"
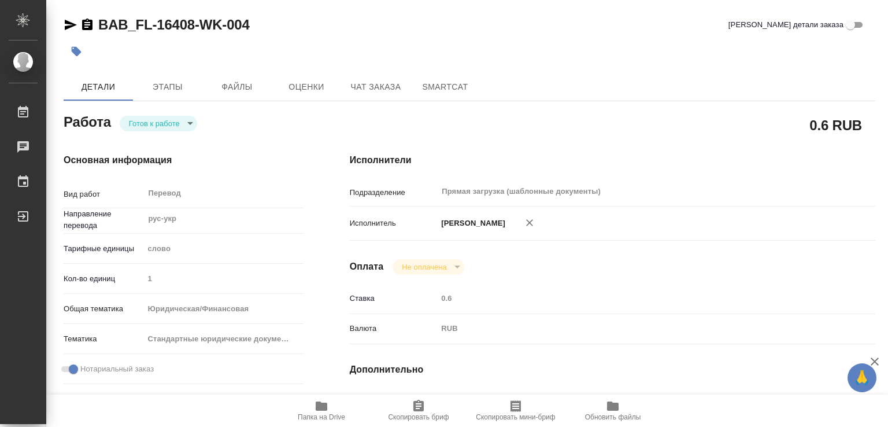
type textarea "x"
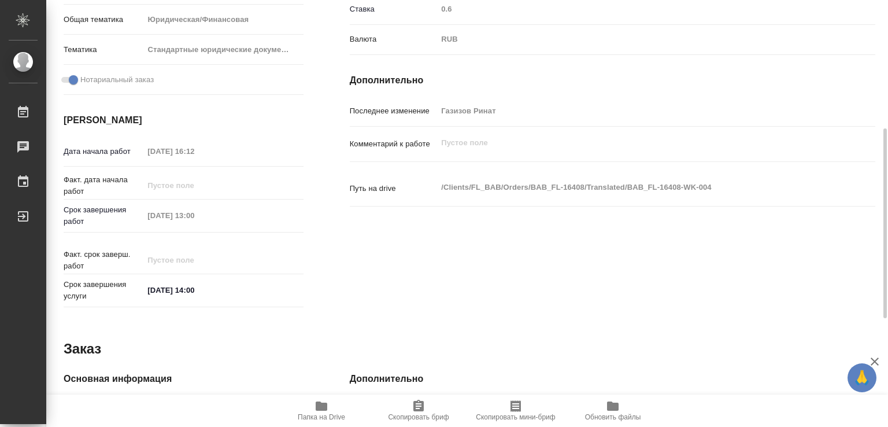
scroll to position [532, 0]
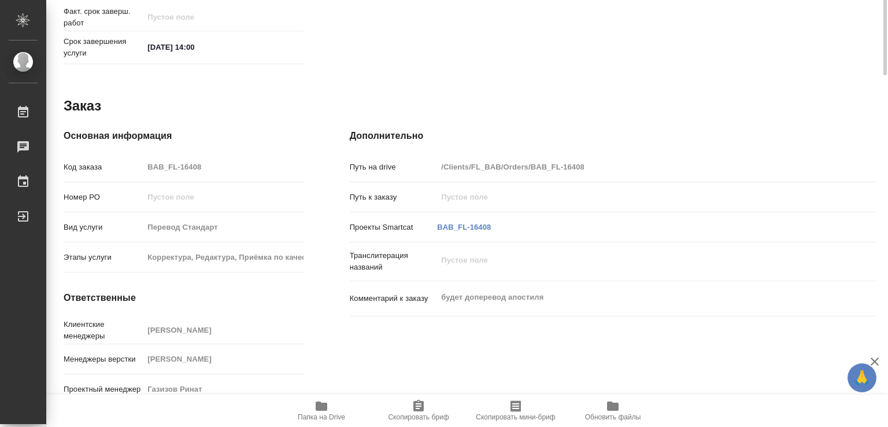
type textarea "x"
